Goal: Information Seeking & Learning: Find contact information

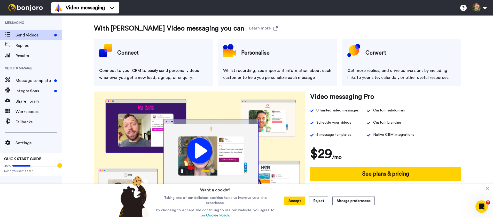
click at [91, 13] on ul "Video messaging" at bounding box center [85, 7] width 68 height 15
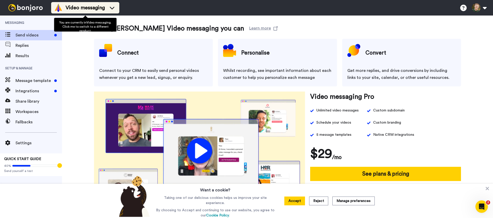
click at [91, 12] on li "Video messaging" at bounding box center [85, 7] width 68 height 11
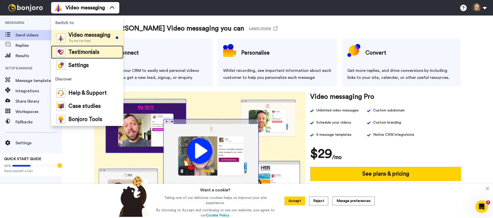
click at [87, 54] on span "Testimonials" at bounding box center [83, 52] width 31 height 5
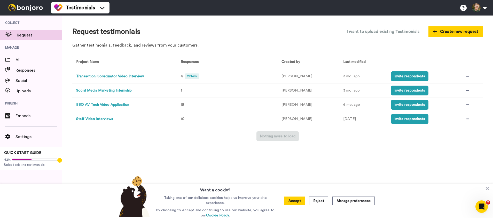
click at [243, 38] on div "Request testimonials I want to upload existing Testimonials Create new request …" at bounding box center [277, 38] width 410 height 25
click at [193, 74] on span "2 New" at bounding box center [192, 76] width 14 height 6
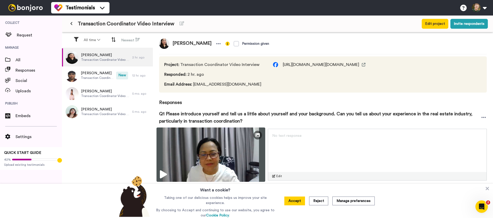
click at [164, 171] on icon at bounding box center [163, 174] width 7 height 8
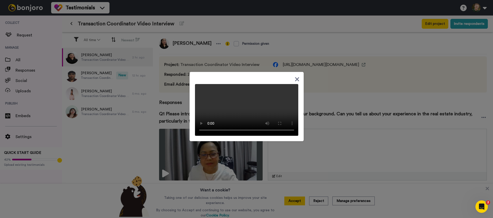
click at [295, 76] on icon at bounding box center [297, 79] width 5 height 6
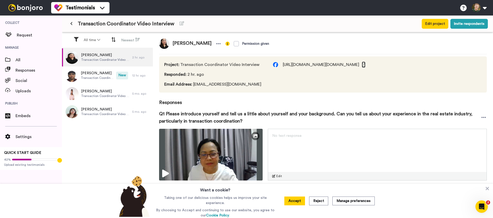
click at [365, 63] on icon at bounding box center [364, 65] width 4 height 4
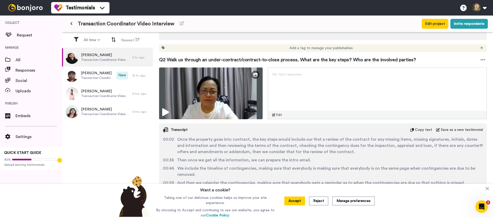
scroll to position [274, 0]
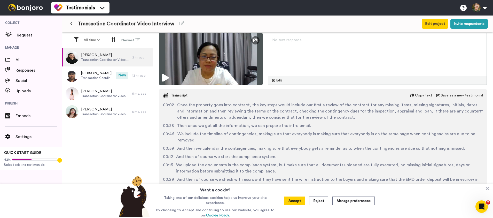
click at [428, 114] on span "Once the property goes into contract, the key steps would include our first a r…" at bounding box center [330, 111] width 306 height 19
click at [331, 122] on div "00:38 Then once we get all the information, we can prepare the intro email." at bounding box center [323, 125] width 320 height 6
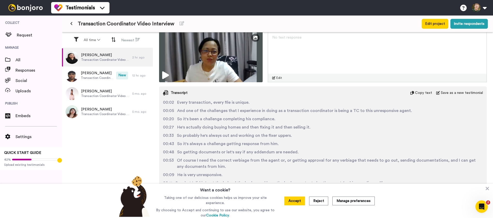
scroll to position [49, 0]
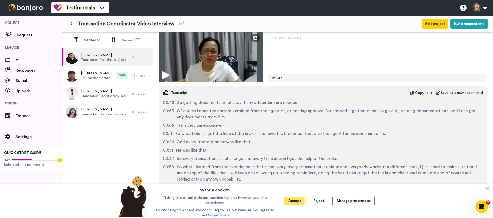
click at [295, 200] on button "Accept" at bounding box center [294, 200] width 21 height 9
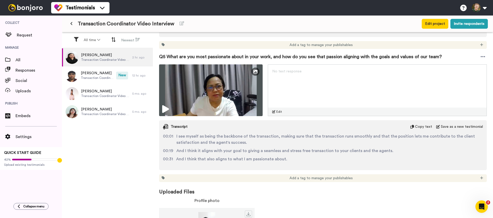
scroll to position [789, 0]
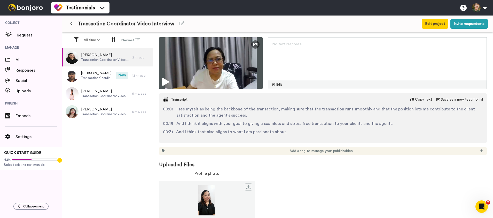
click at [126, 145] on div "Mylyn Haguy Transaction Coordinator Video Interview 2 hr. ago Tristan Giorla Tr…" at bounding box center [107, 133] width 91 height 170
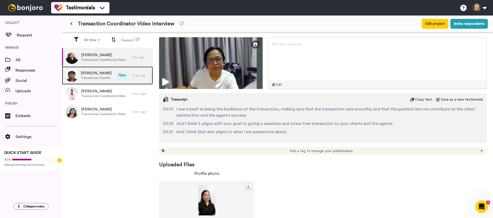
click at [100, 77] on span "Transaction Coordinator Video Interview" at bounding box center [97, 78] width 33 height 4
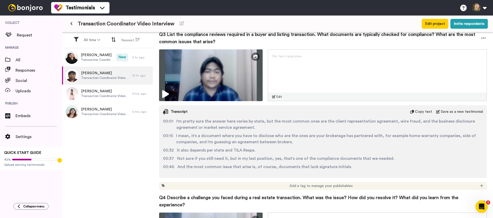
scroll to position [445, 0]
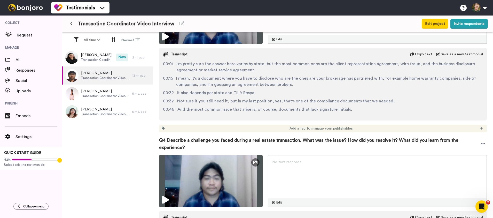
click at [128, 137] on div "Mylyn Haguy Transaction Coordinator Video Interview New 2 hr. ago Tristan Giorl…" at bounding box center [107, 133] width 91 height 170
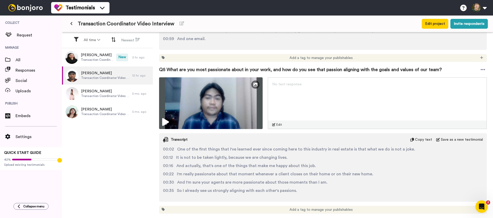
scroll to position [644, 0]
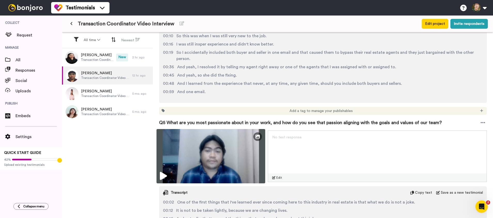
click at [166, 172] on icon at bounding box center [163, 176] width 7 height 8
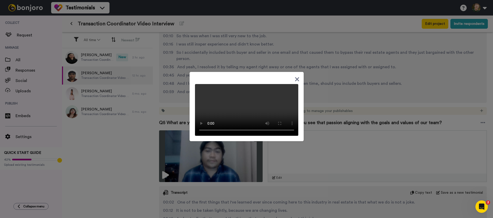
click at [295, 77] on icon at bounding box center [297, 79] width 4 height 4
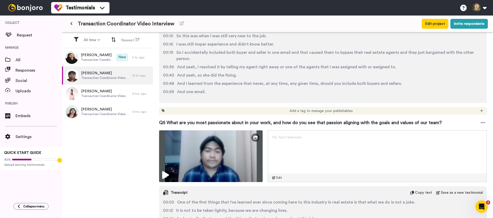
click at [133, 135] on div "Mylyn Haguy Transaction Coordinator Video Interview New 2 hr. ago Tristan Giorl…" at bounding box center [107, 133] width 91 height 170
click at [130, 151] on div "Mylyn Haguy Transaction Coordinator Video Interview 2 hr. ago Tristan Giorla Tr…" at bounding box center [107, 133] width 91 height 170
click at [122, 171] on div "Mylyn Haguy Transaction Coordinator Video Interview 2 hr. ago Tristan Giorla Tr…" at bounding box center [107, 133] width 91 height 170
drag, startPoint x: 99, startPoint y: 151, endPoint x: 105, endPoint y: 139, distance: 12.8
click at [99, 151] on div "Mylyn Haguy Transaction Coordinator Video Interview 2 hr. ago Tristan Giorla Tr…" at bounding box center [107, 133] width 91 height 170
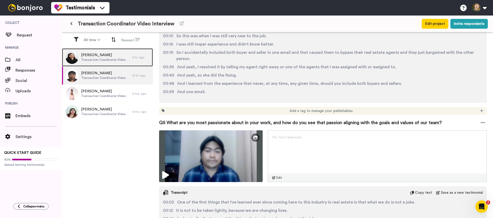
click at [100, 52] on span "Mylyn Haguy" at bounding box center [105, 54] width 49 height 5
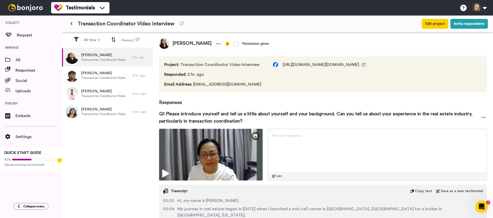
click at [105, 168] on div "Mylyn Haguy Transaction Coordinator Video Interview 2 hr. ago Tristan Giorla Tr…" at bounding box center [107, 133] width 91 height 170
drag, startPoint x: 193, startPoint y: 85, endPoint x: 242, endPoint y: 86, distance: 49.1
click at [242, 86] on span "Email Address : myleshaguy@gmail.com" at bounding box center [213, 84] width 98 height 6
copy span "myleshaguy@gmail.com"
